Goal: Task Accomplishment & Management: Complete application form

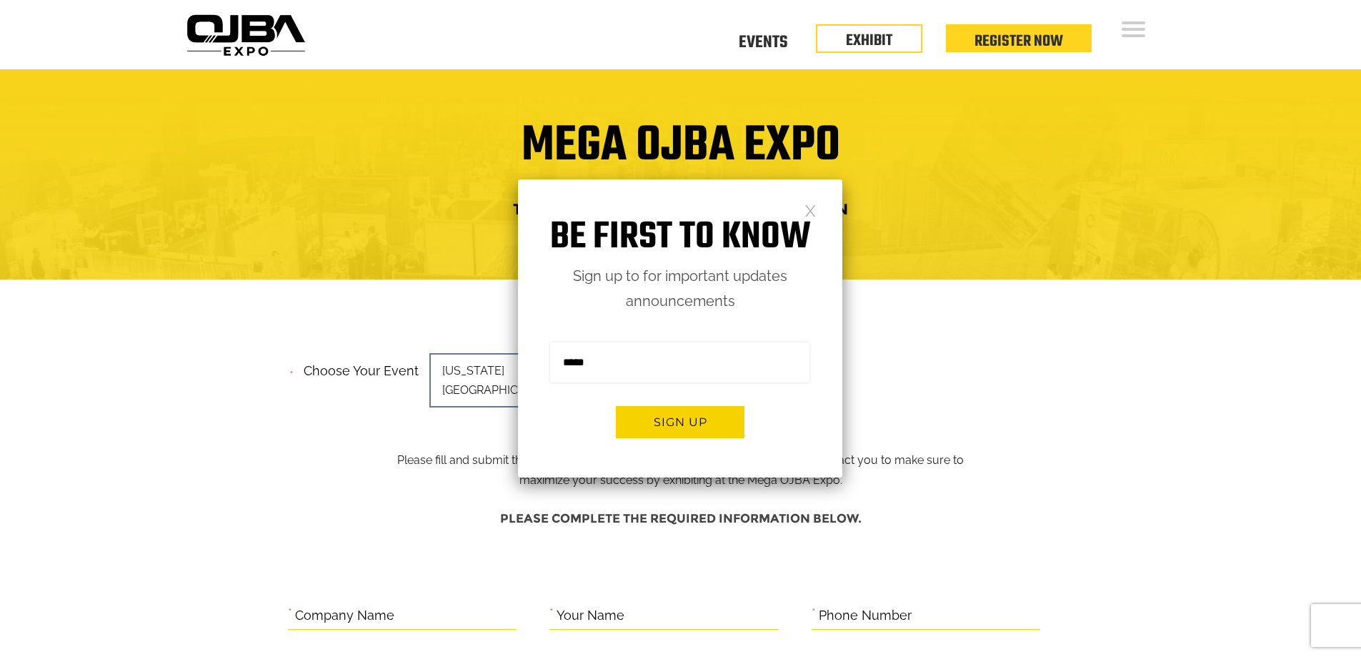
click at [811, 212] on link at bounding box center [811, 210] width 12 height 12
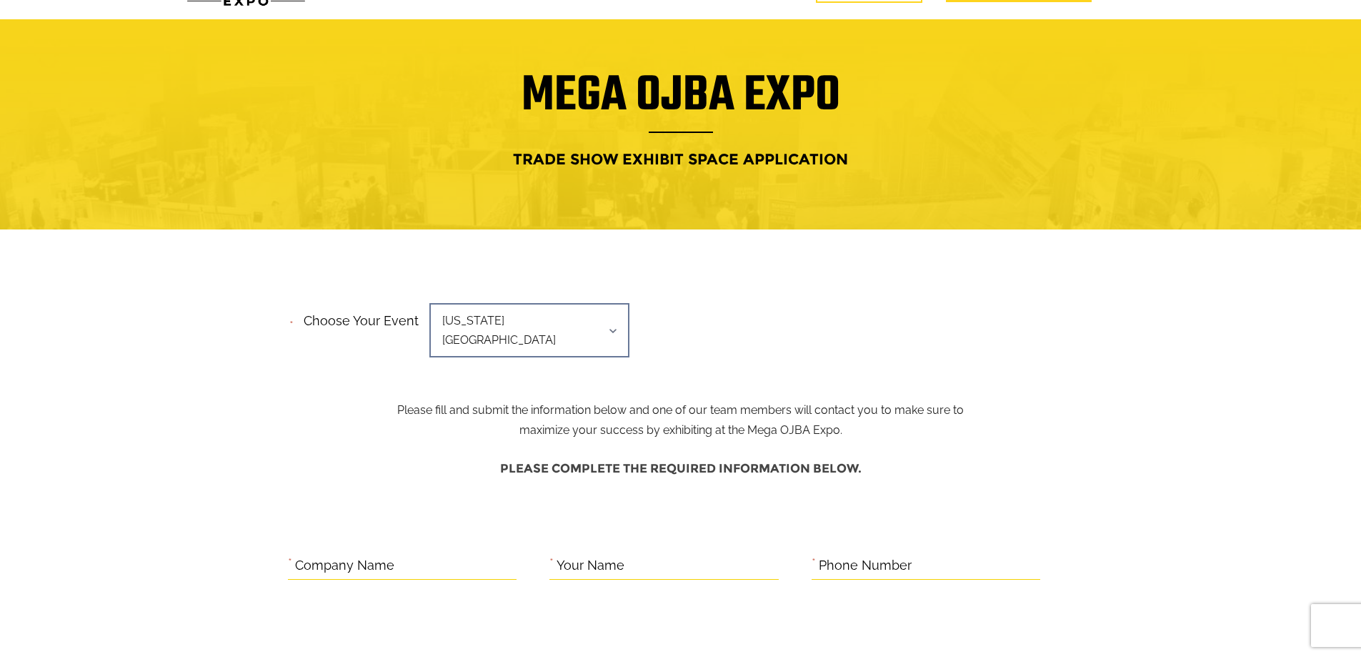
scroll to position [71, 0]
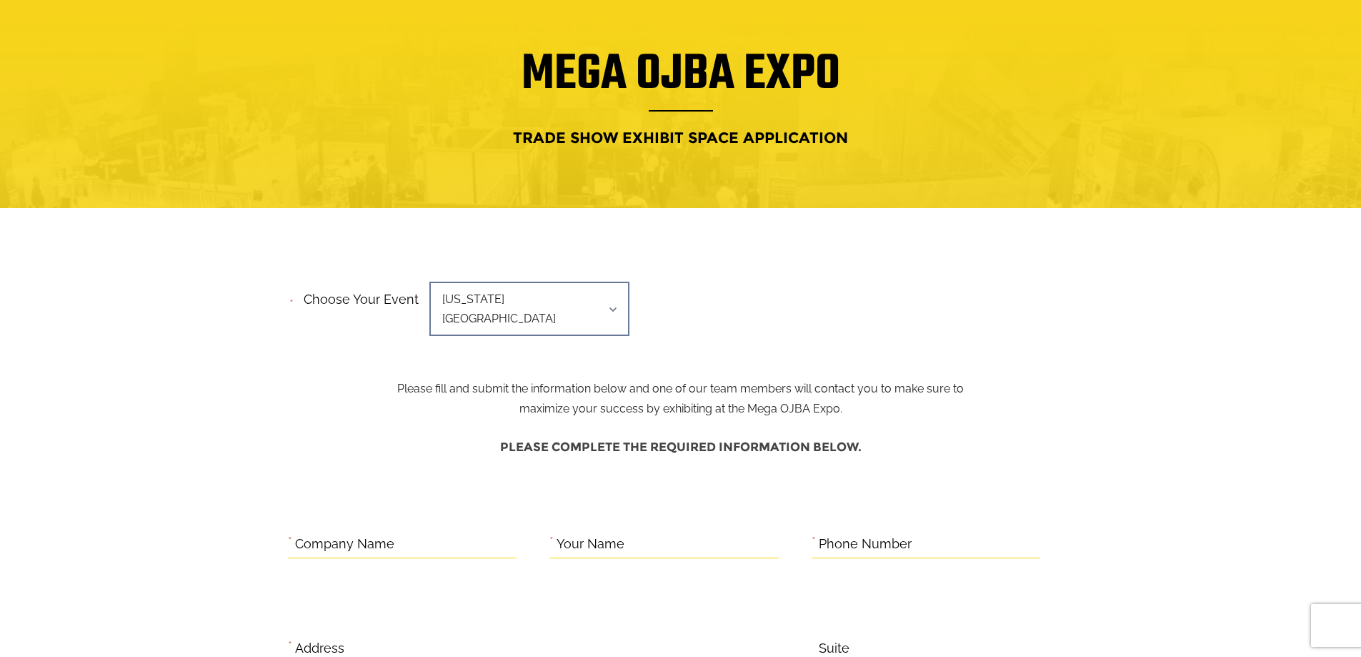
click at [531, 296] on span "[US_STATE][GEOGRAPHIC_DATA]" at bounding box center [529, 309] width 200 height 54
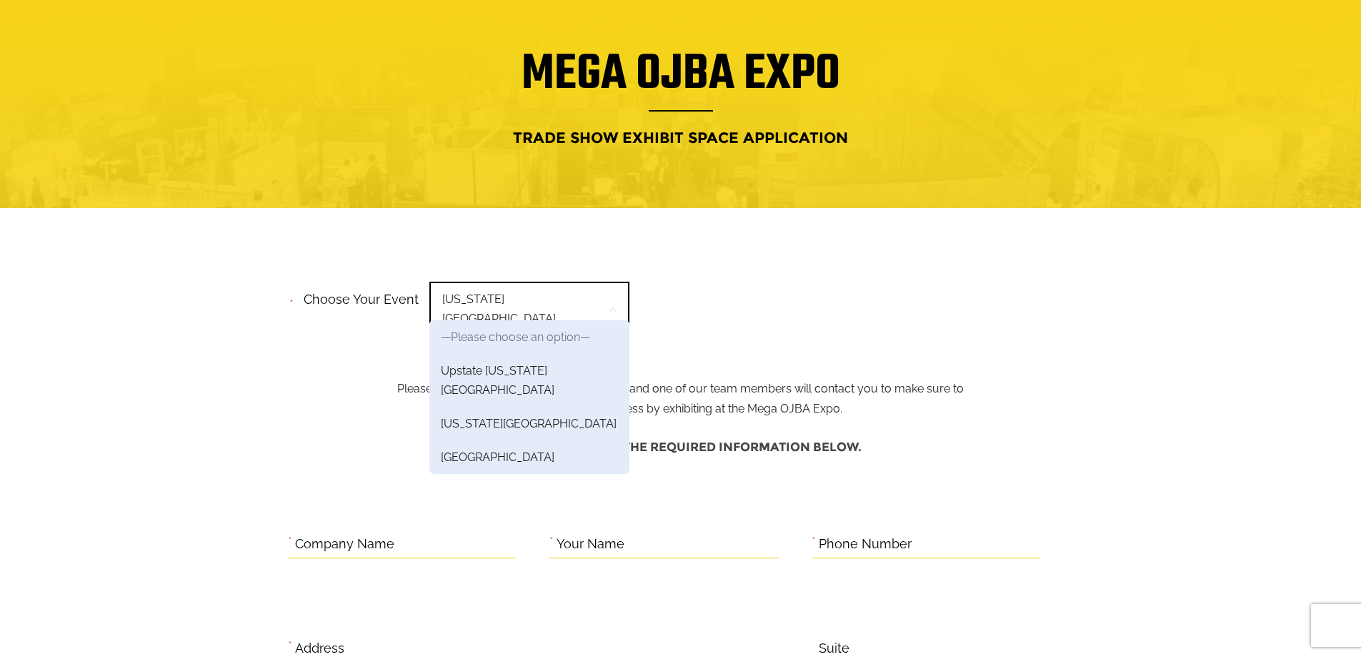
click at [531, 296] on span "[US_STATE][GEOGRAPHIC_DATA]" at bounding box center [529, 309] width 200 height 54
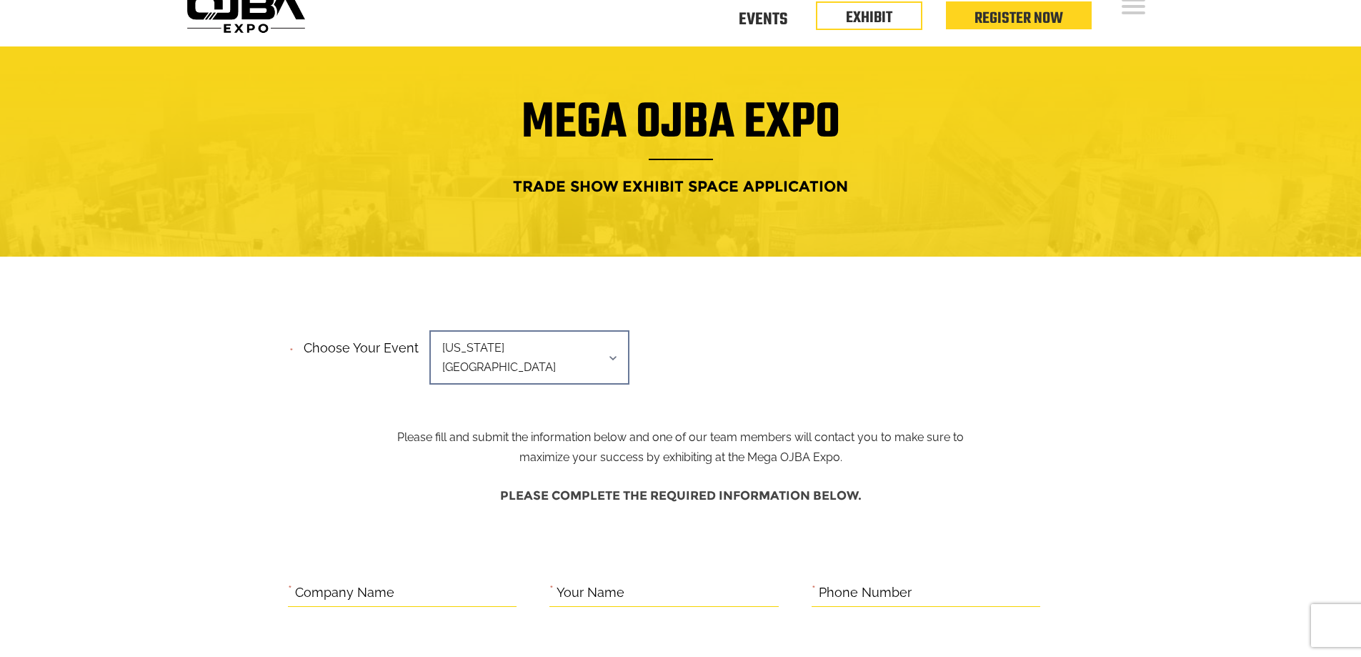
scroll to position [0, 0]
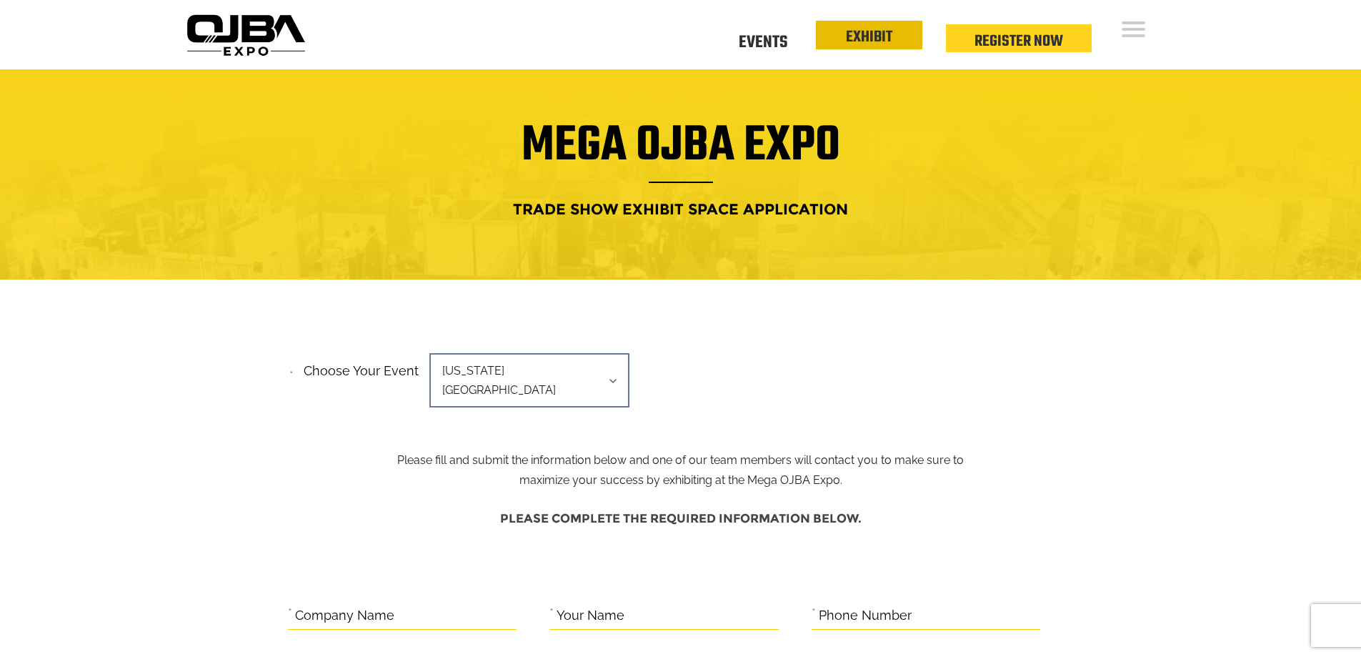
click at [890, 31] on link "EXHIBIT" at bounding box center [869, 37] width 46 height 24
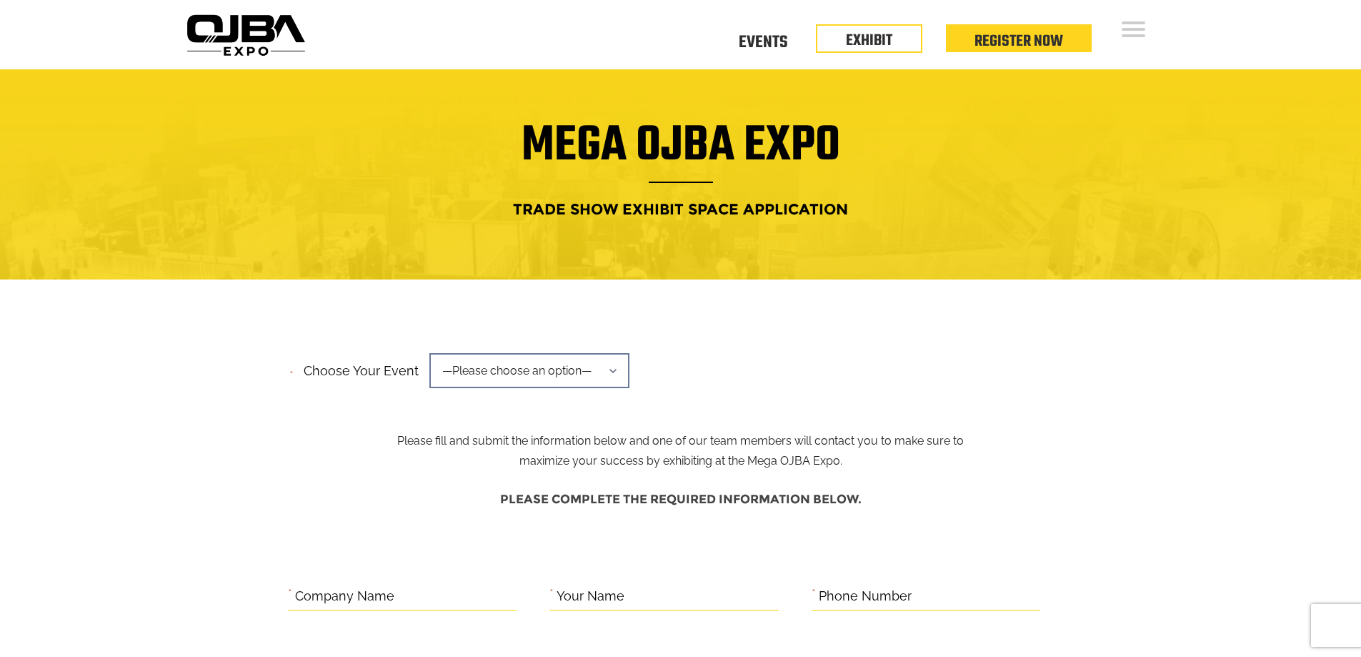
click at [947, 244] on div at bounding box center [680, 174] width 1361 height 210
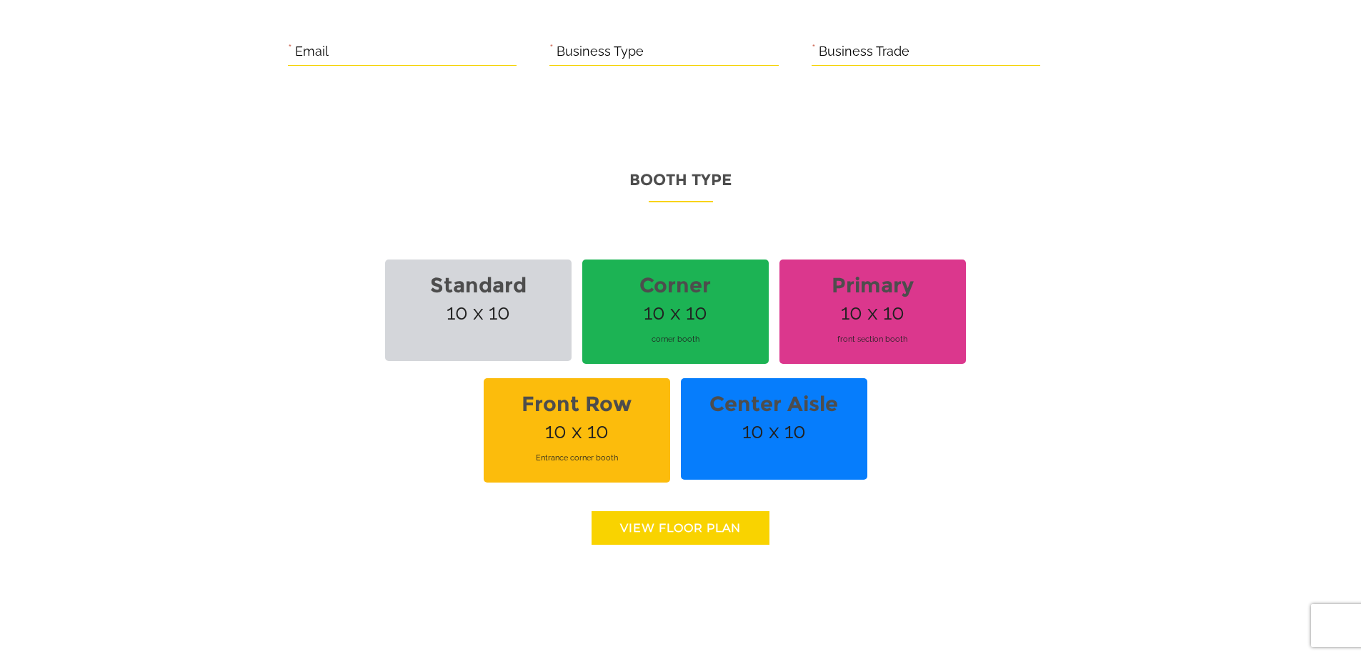
scroll to position [929, 0]
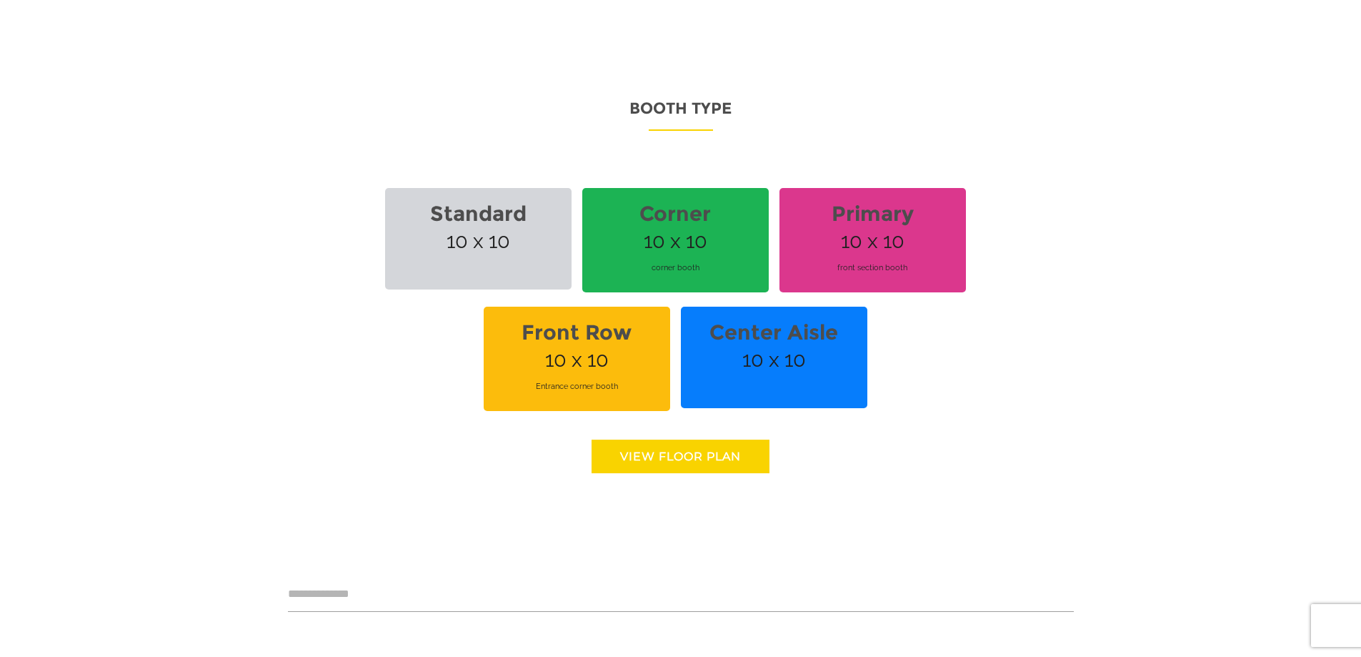
click at [702, 454] on link "View floor Plan" at bounding box center [681, 456] width 178 height 34
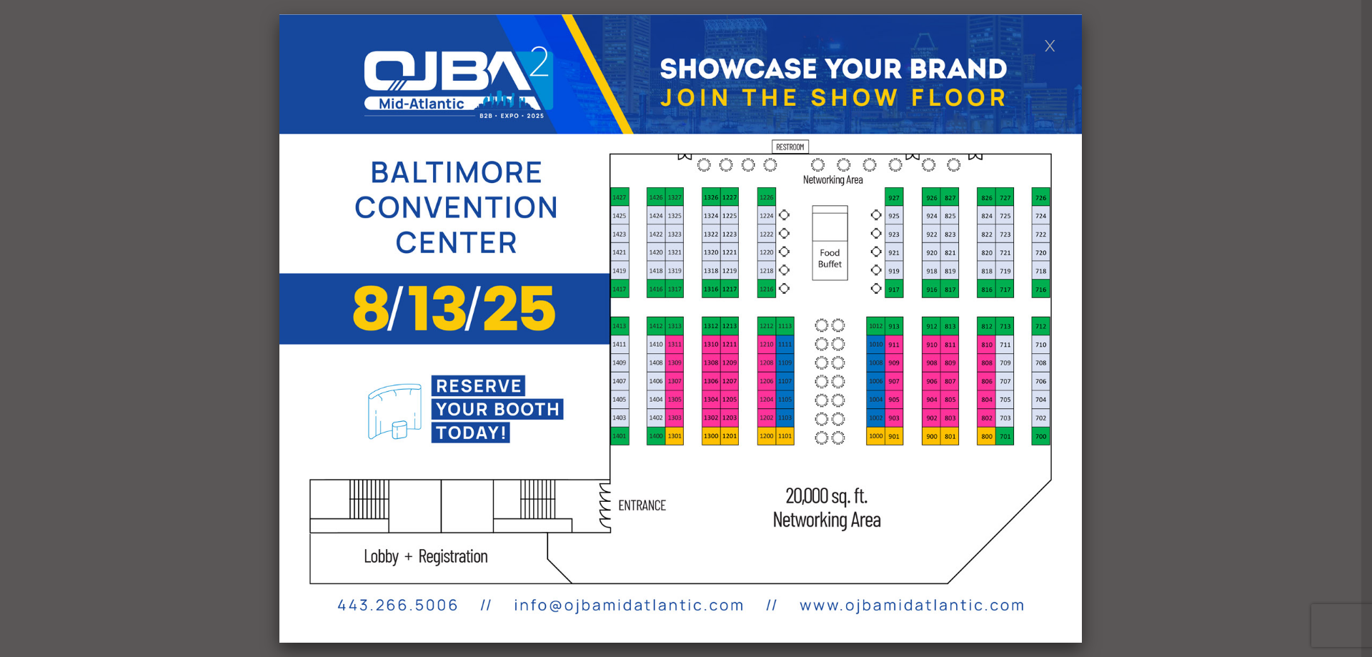
click at [1045, 46] on link at bounding box center [1050, 45] width 12 height 12
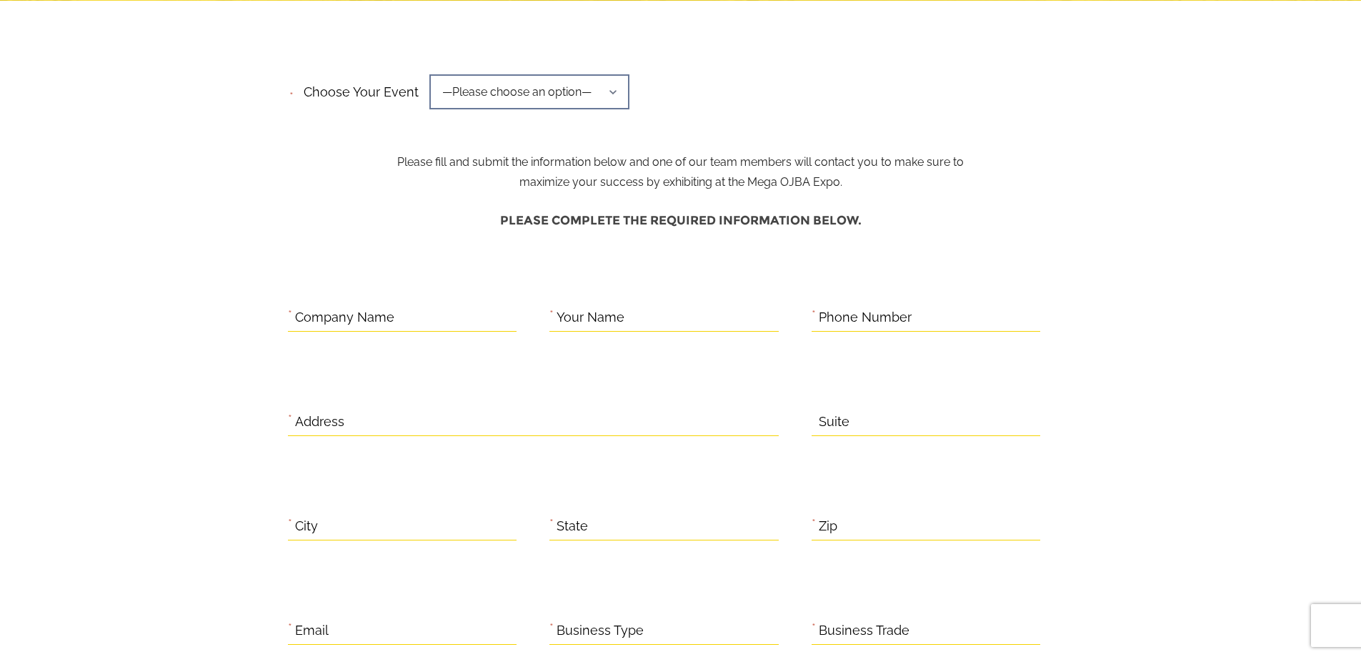
scroll to position [143, 0]
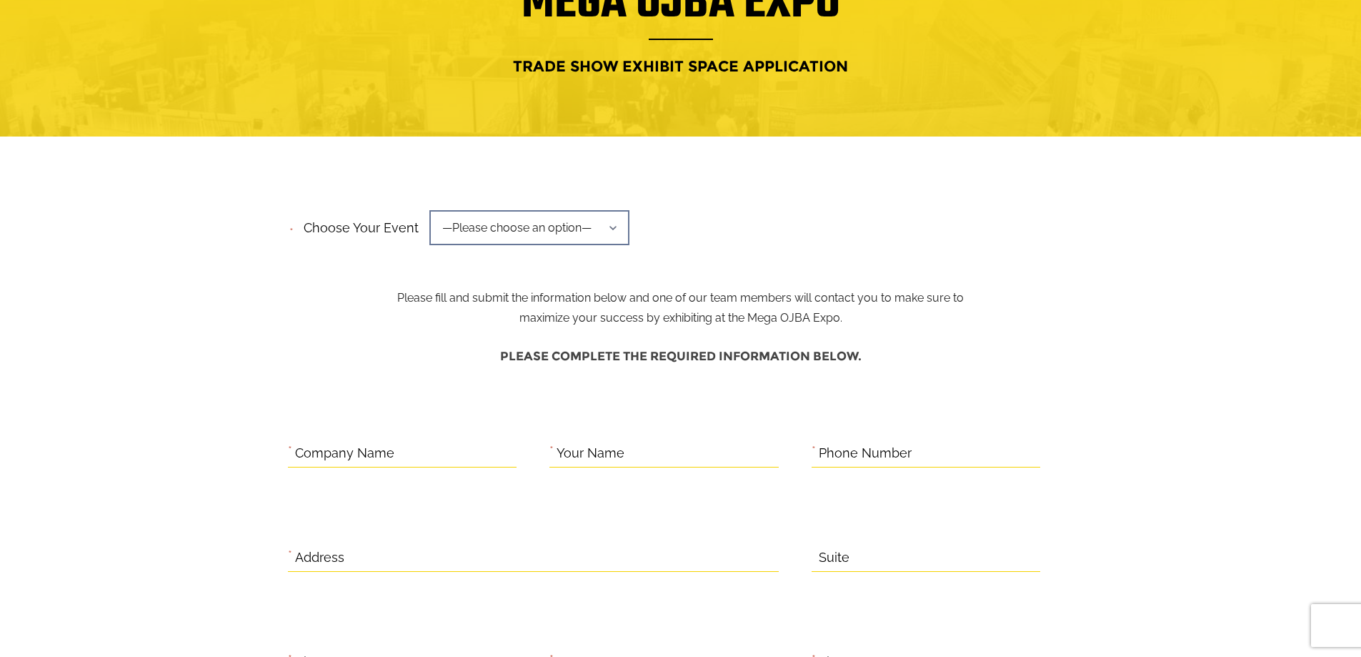
click at [495, 225] on span "—Please choose an option—" at bounding box center [529, 227] width 200 height 35
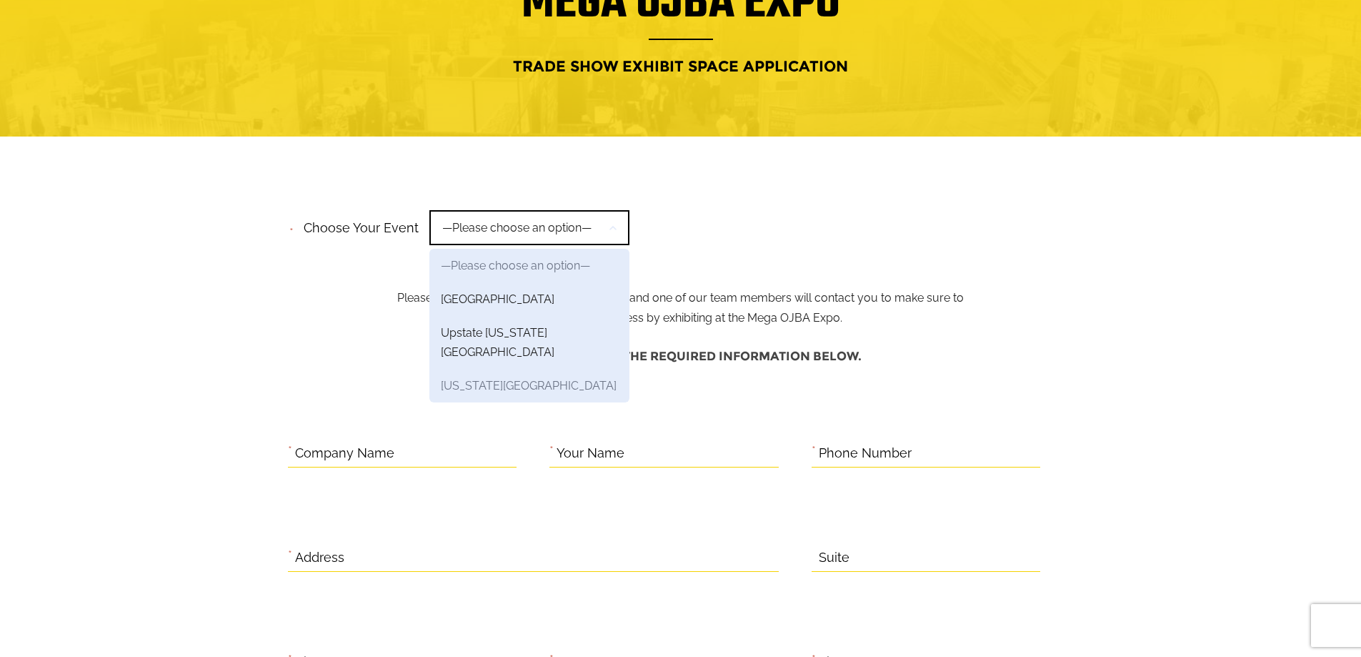
click at [484, 369] on link "[US_STATE][GEOGRAPHIC_DATA]" at bounding box center [529, 386] width 200 height 34
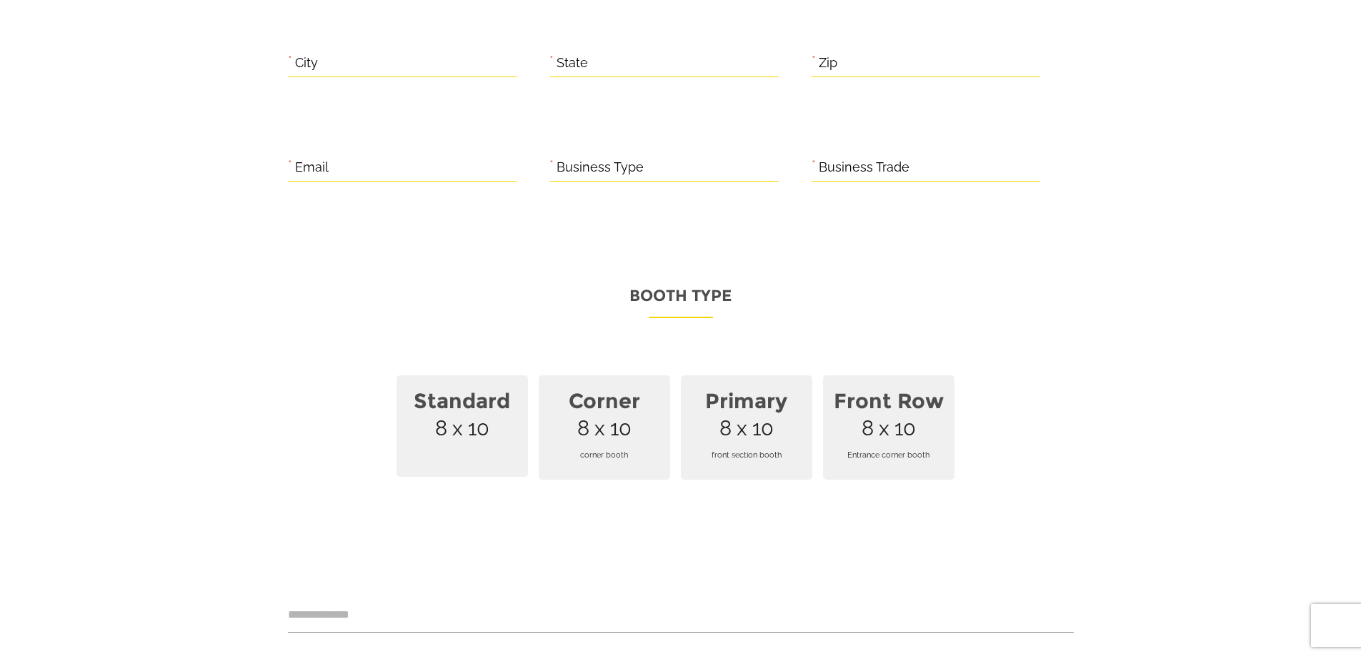
scroll to position [786, 0]
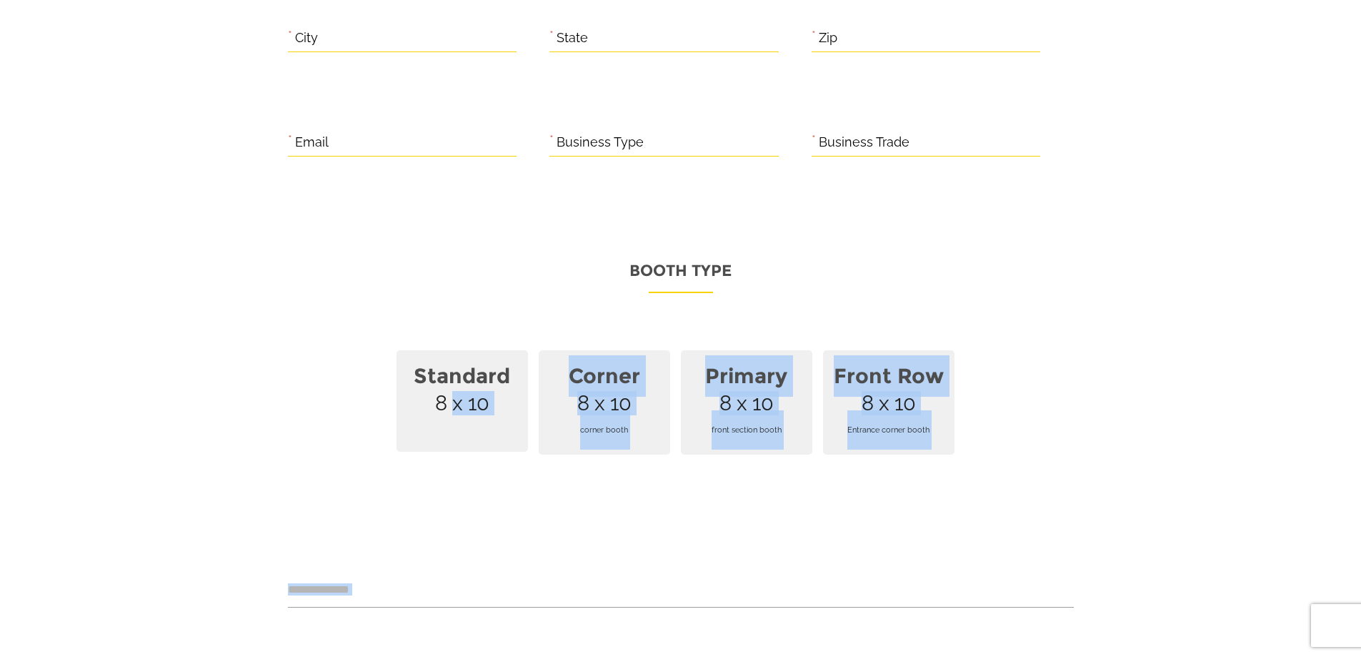
drag, startPoint x: 449, startPoint y: 385, endPoint x: 499, endPoint y: 502, distance: 126.5
click at [499, 502] on div "Please complete the required information below. * Company Name * Your Name * Ph…" at bounding box center [681, 227] width 786 height 1046
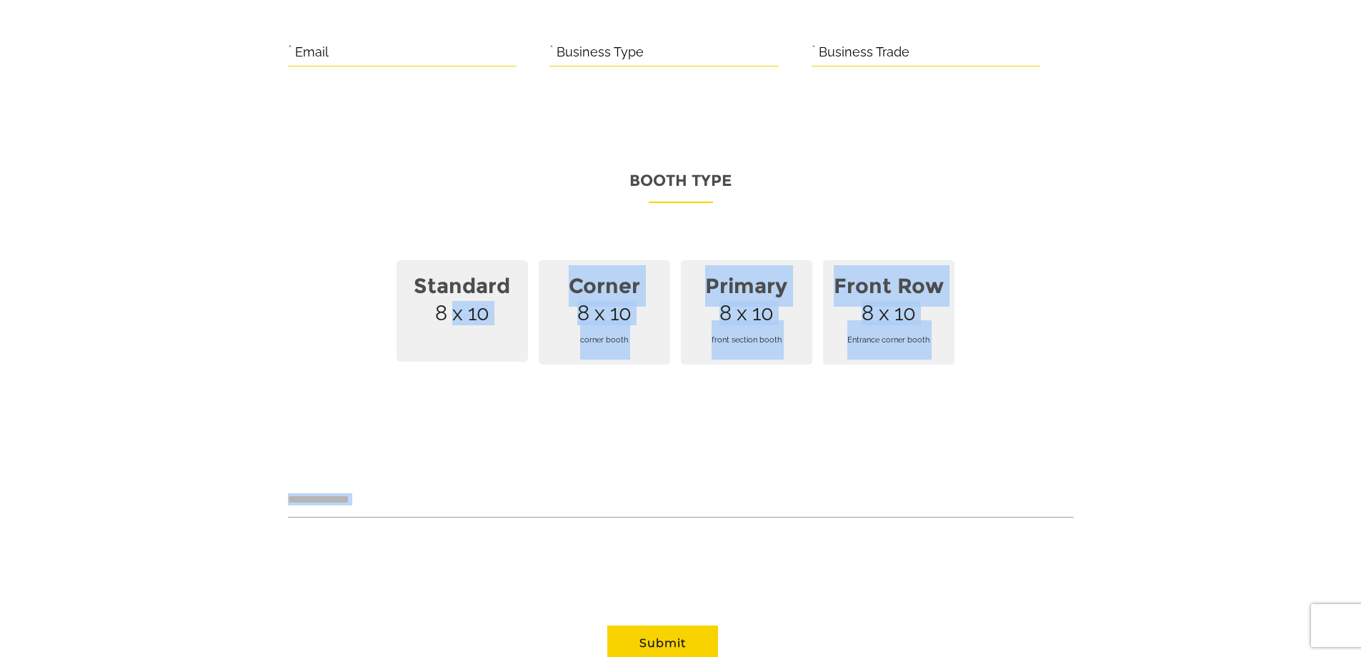
scroll to position [858, 0]
